Goal: Task Accomplishment & Management: Complete application form

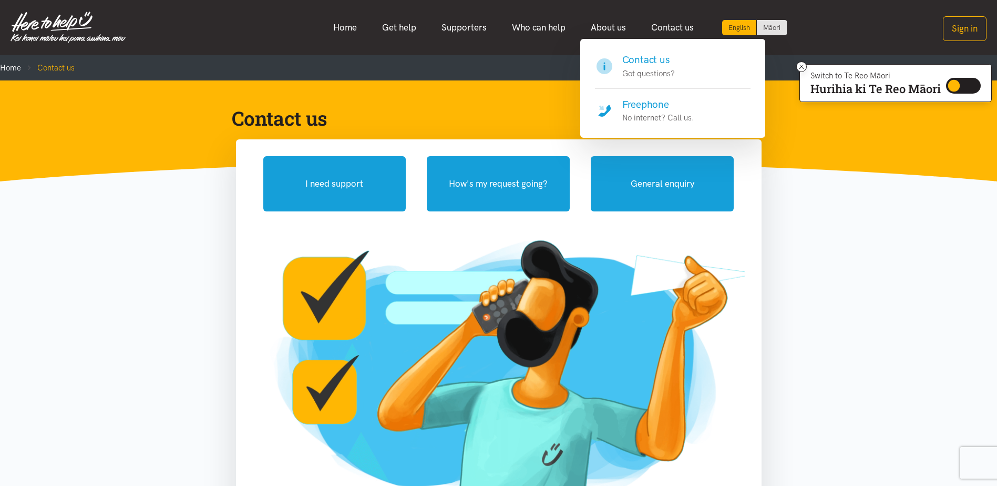
click at [653, 103] on h4 "Freephone" at bounding box center [658, 104] width 72 height 15
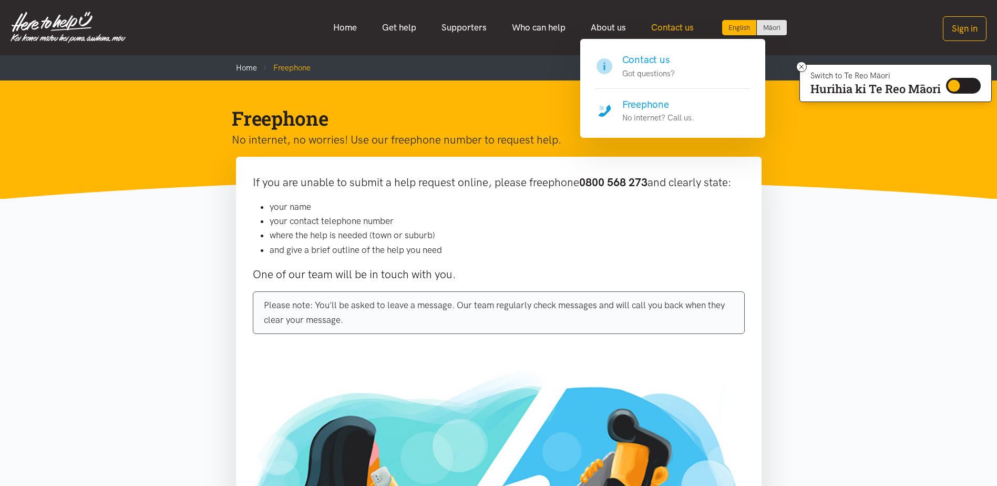
click at [672, 28] on link "Contact us" at bounding box center [673, 27] width 68 height 23
click at [648, 66] on h4 "Contact us" at bounding box center [648, 60] width 53 height 15
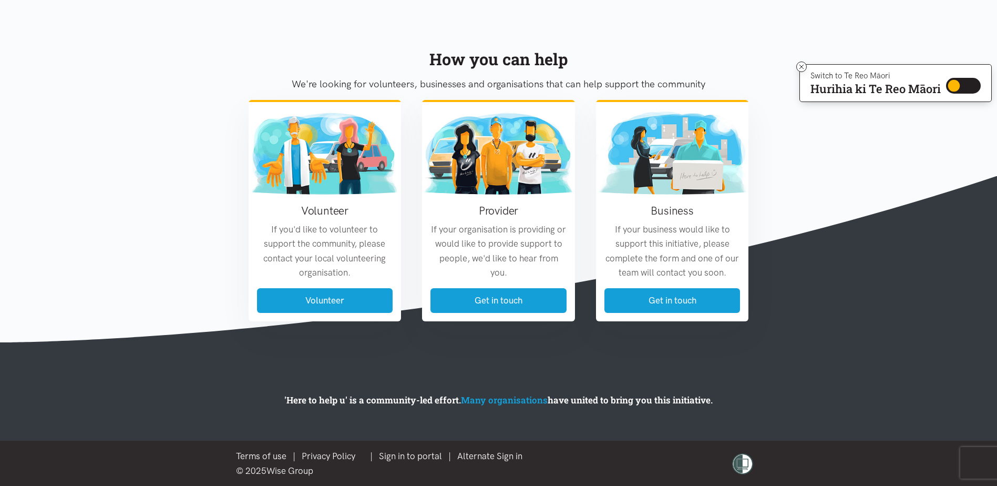
scroll to position [581, 0]
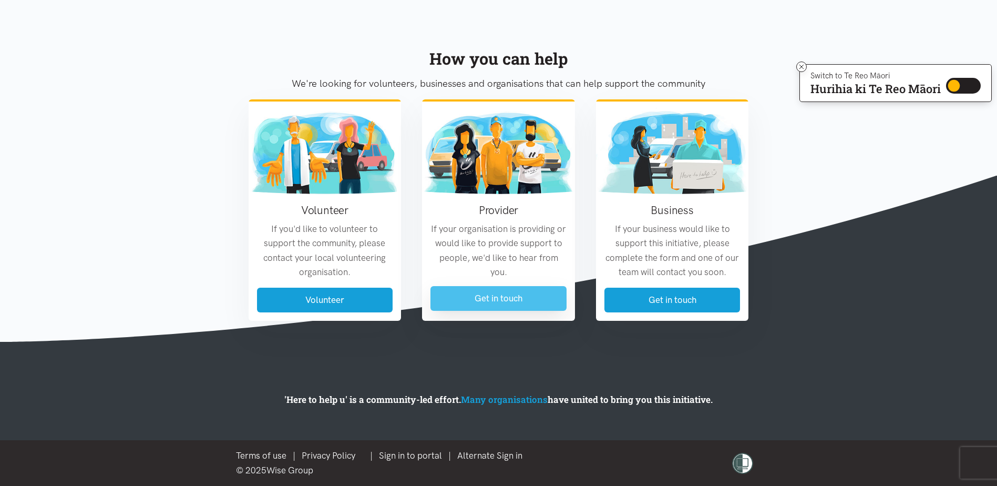
click at [503, 297] on link "Get in touch" at bounding box center [499, 298] width 136 height 25
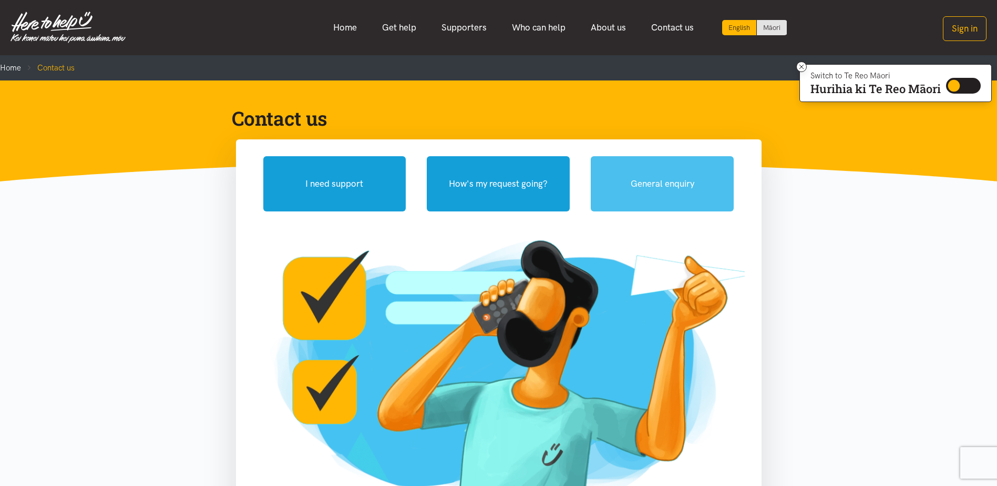
click at [657, 183] on button "General enquiry" at bounding box center [662, 183] width 143 height 55
